Goal: Information Seeking & Learning: Understand process/instructions

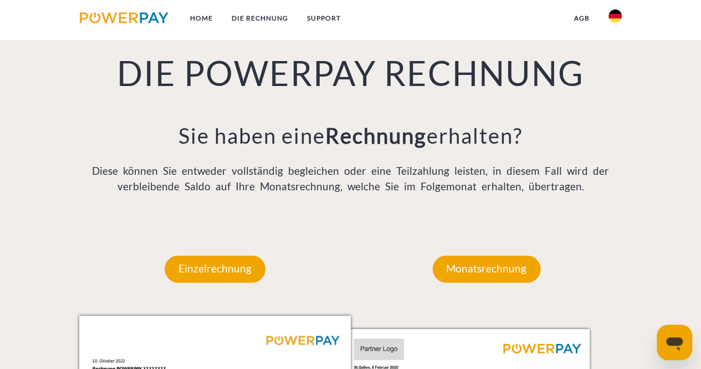
scroll to position [831, 0]
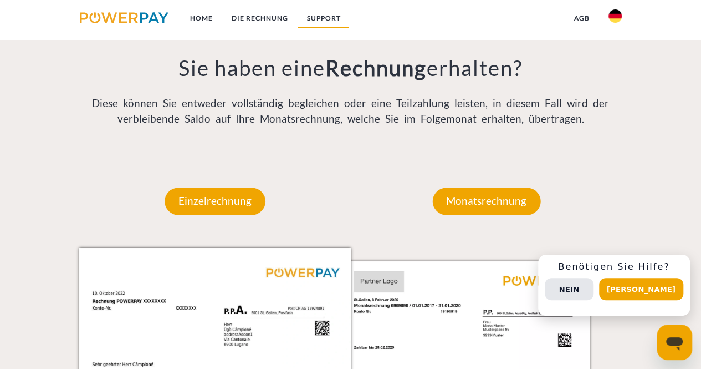
click at [319, 14] on link "SUPPORT" at bounding box center [323, 18] width 53 height 20
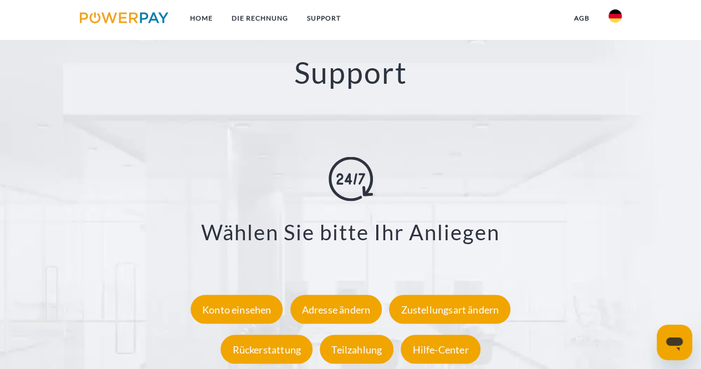
scroll to position [1880, 0]
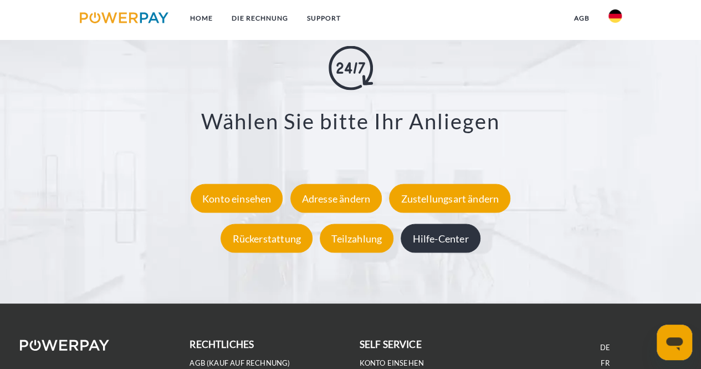
click at [436, 237] on div "Hilfe-Center" at bounding box center [440, 237] width 79 height 29
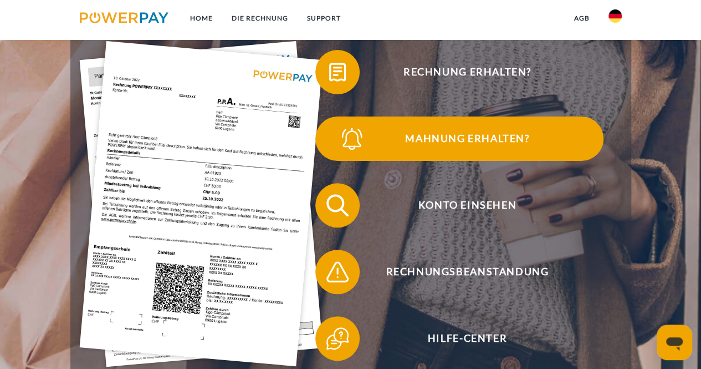
scroll to position [166, 0]
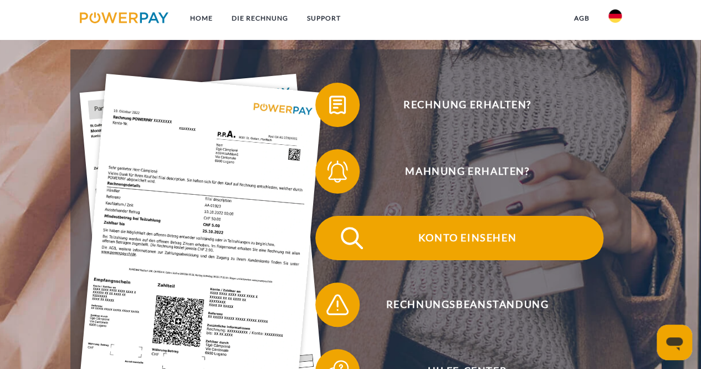
click at [478, 242] on span "Konto einsehen" at bounding box center [467, 238] width 272 height 44
